Goal: Task Accomplishment & Management: Complete application form

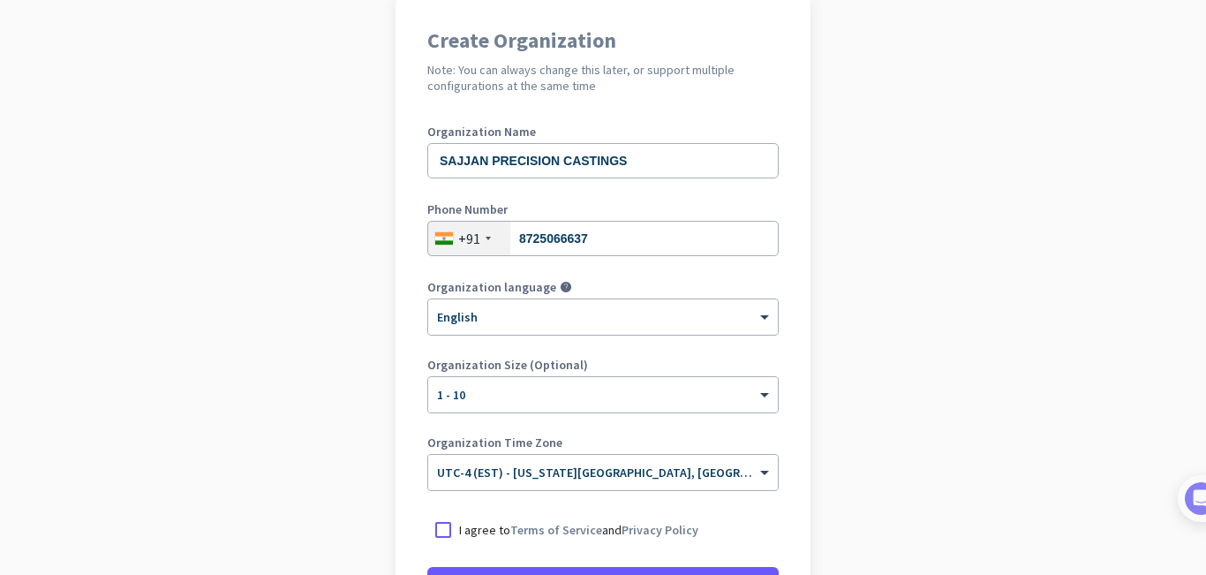
scroll to position [333, 0]
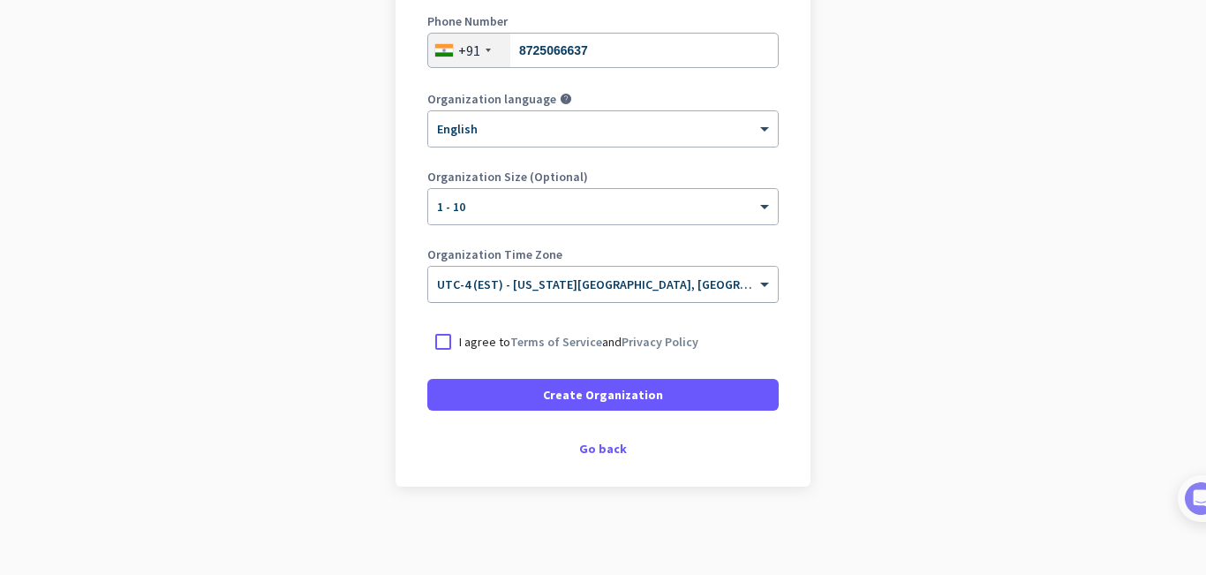
click at [707, 291] on span "UTC-4 (EST) - [US_STATE][GEOGRAPHIC_DATA], [GEOGRAPHIC_DATA], [GEOGRAPHIC_DATA]…" at bounding box center [744, 284] width 615 height 16
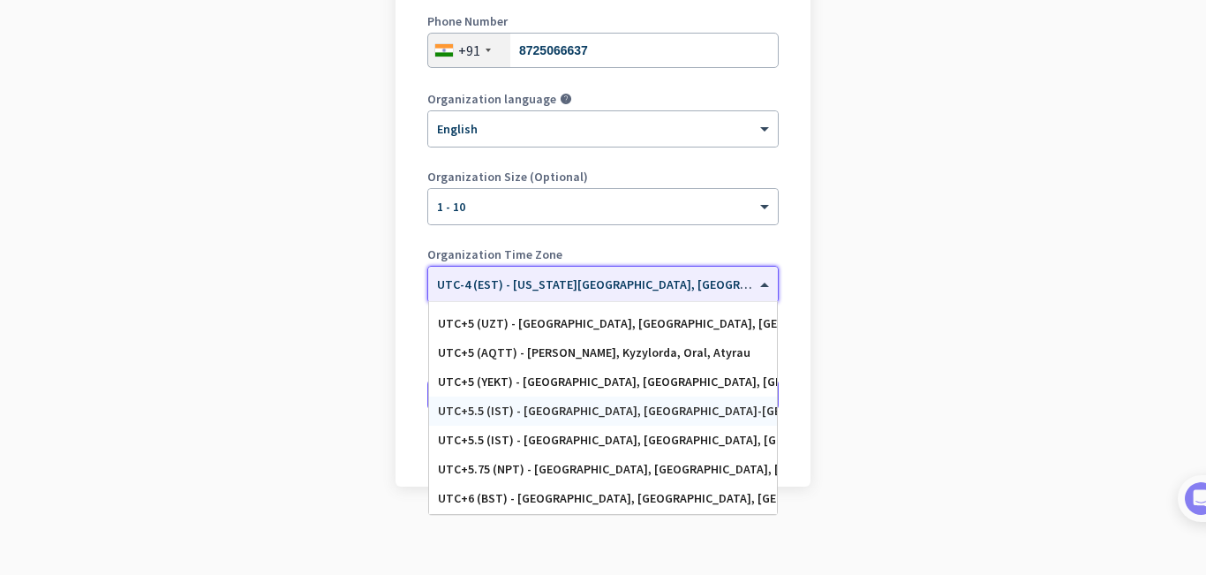
scroll to position [6995, 0]
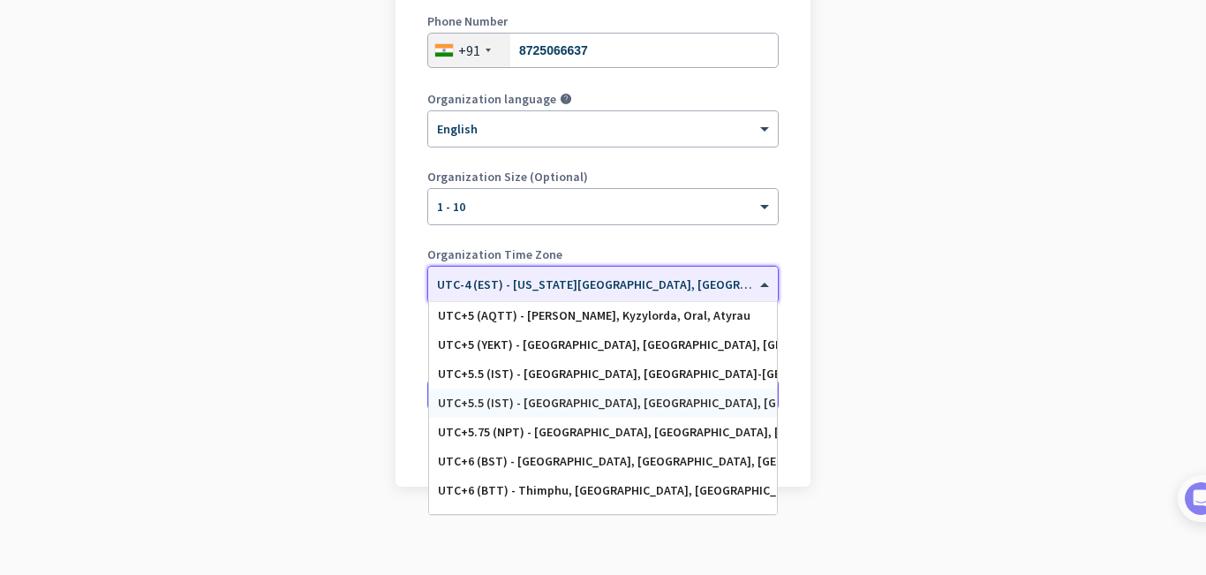
click at [684, 404] on div "UTC+5.5 (IST) - [GEOGRAPHIC_DATA], [GEOGRAPHIC_DATA], [GEOGRAPHIC_DATA], [GEOGR…" at bounding box center [603, 403] width 330 height 15
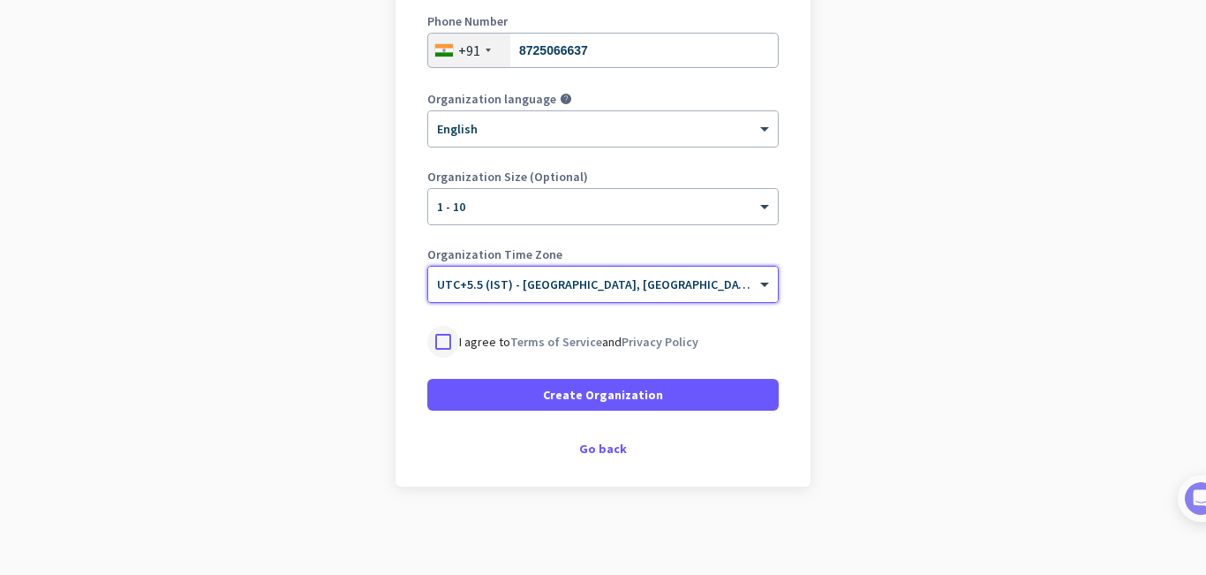
click at [434, 336] on div at bounding box center [443, 342] width 32 height 32
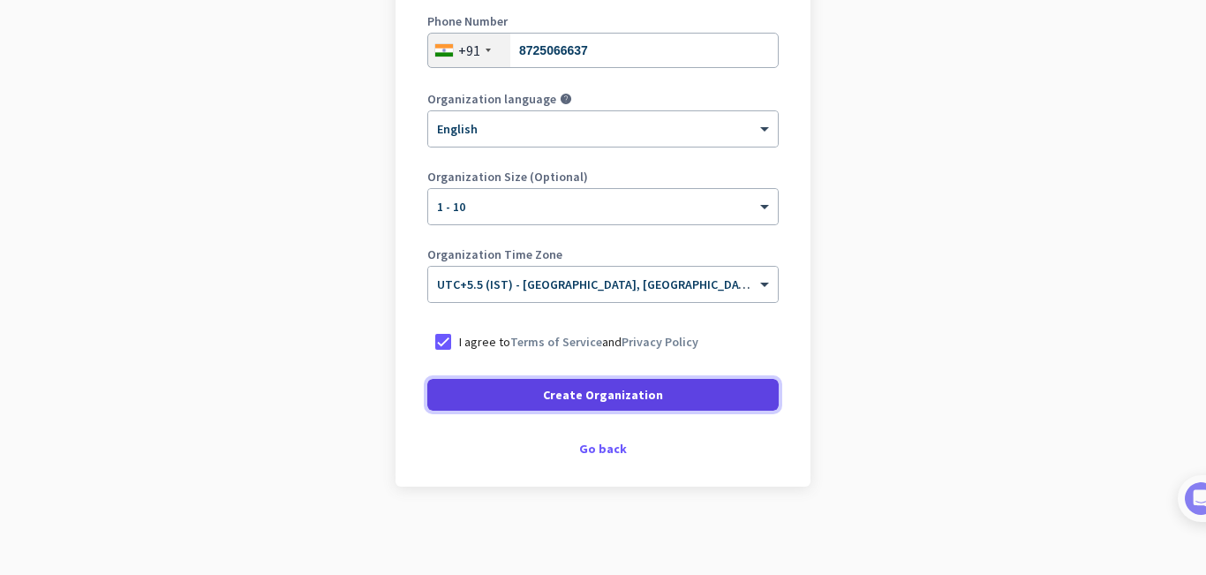
click at [597, 414] on span at bounding box center [602, 395] width 351 height 42
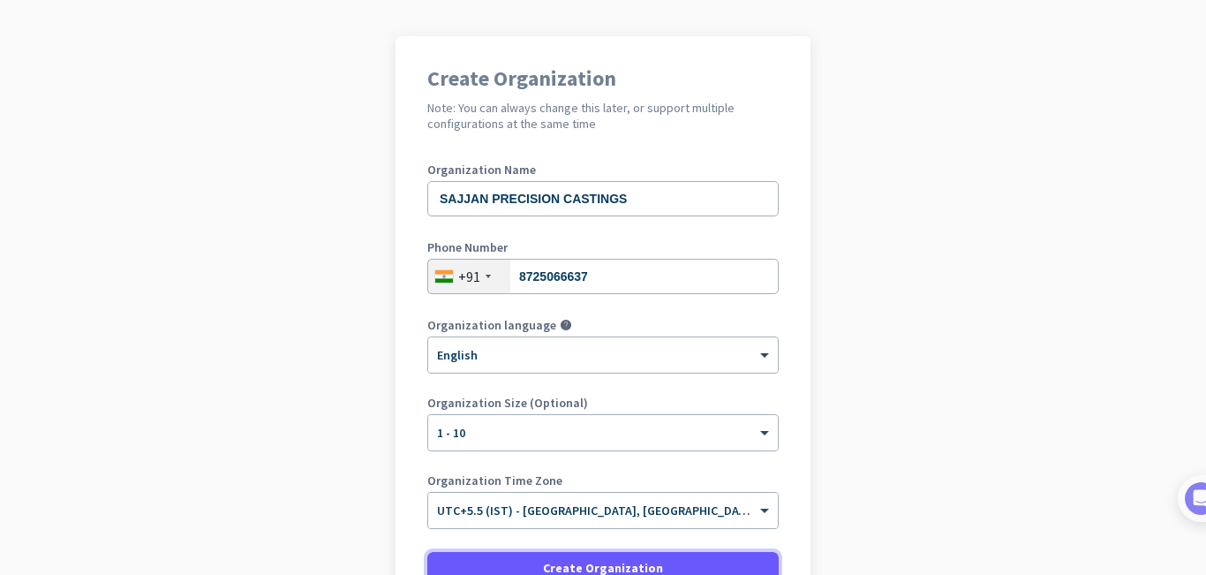
scroll to position [280, 0]
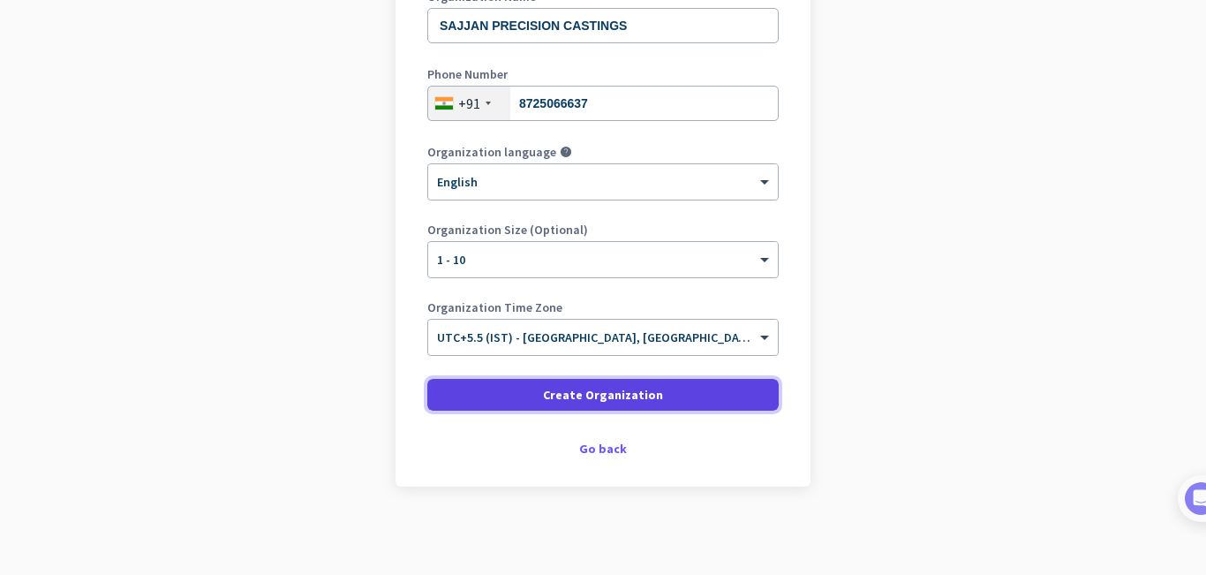
click at [636, 397] on span "Create Organization" at bounding box center [603, 395] width 120 height 18
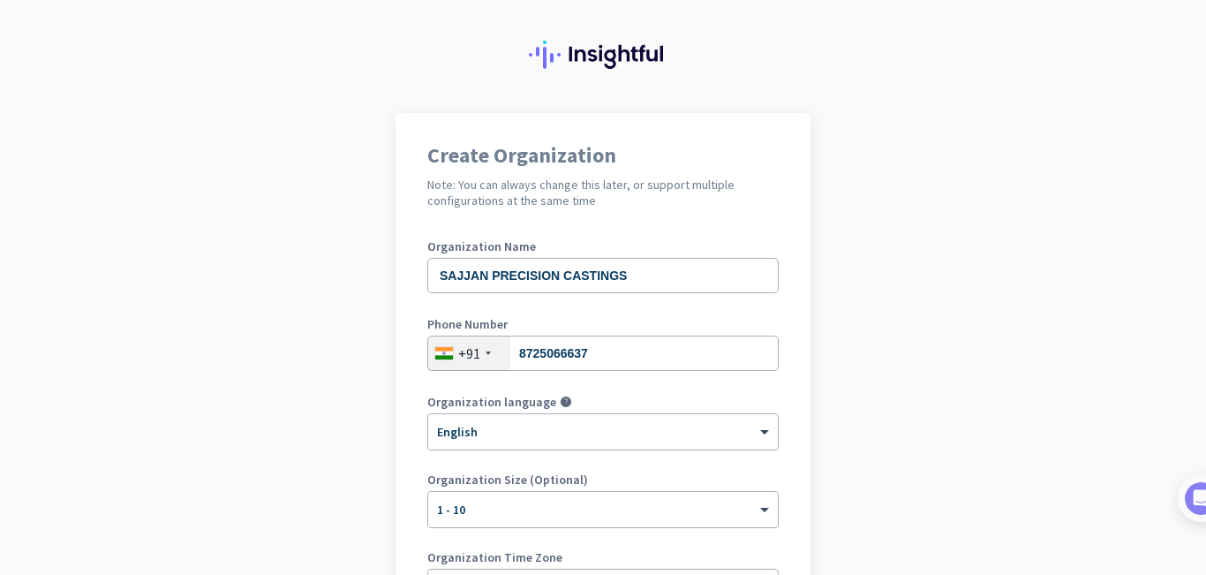
scroll to position [0, 0]
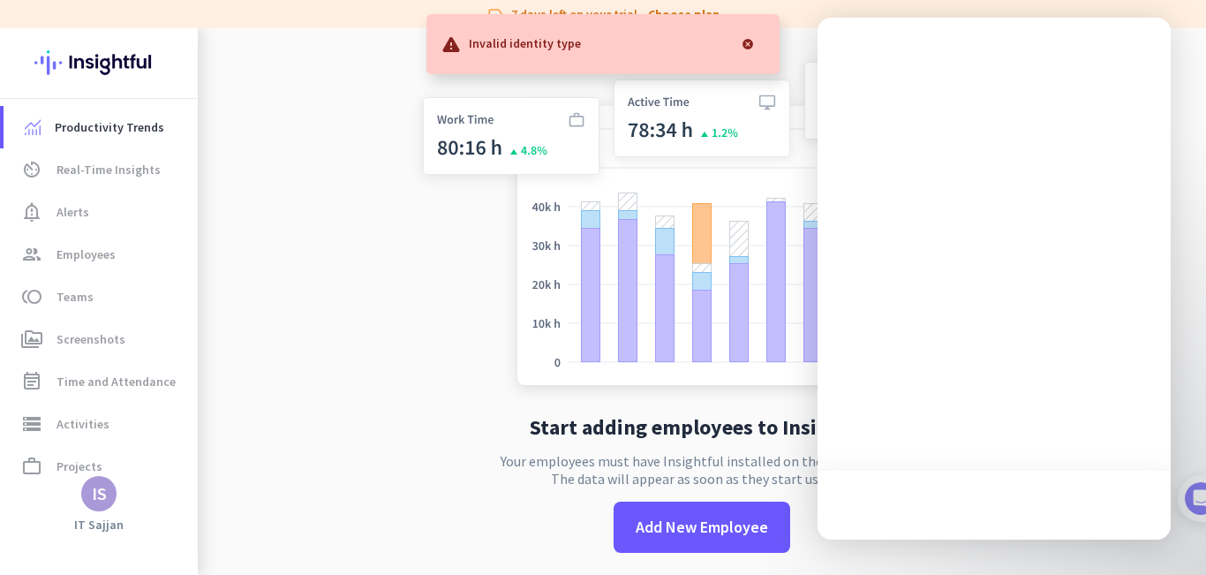
click at [749, 47] on div at bounding box center [747, 43] width 35 height 35
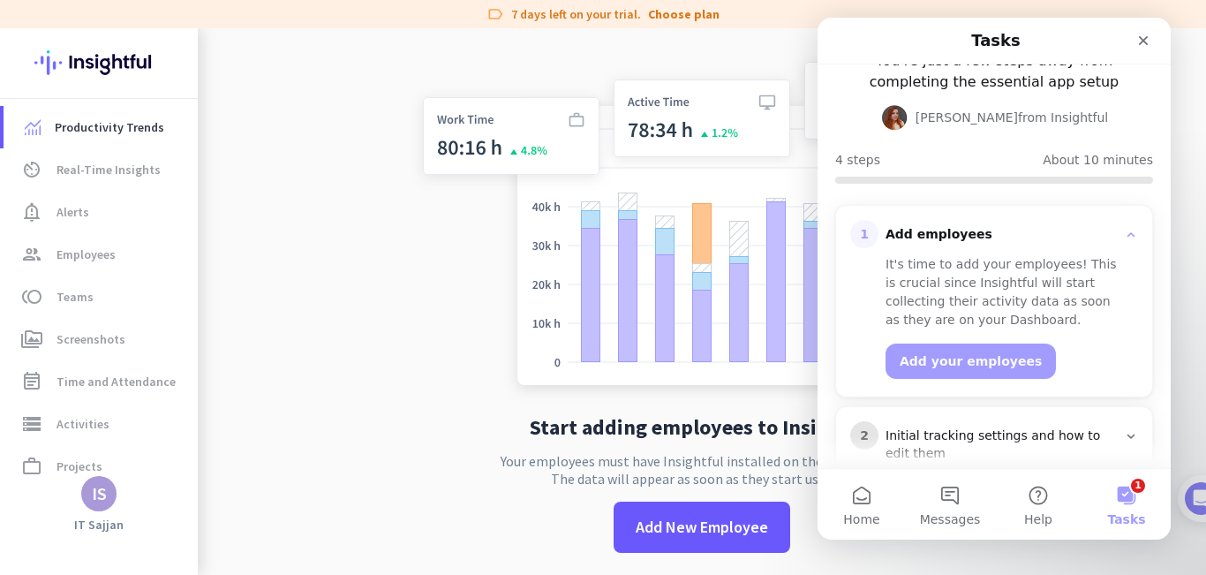
scroll to position [268, 0]
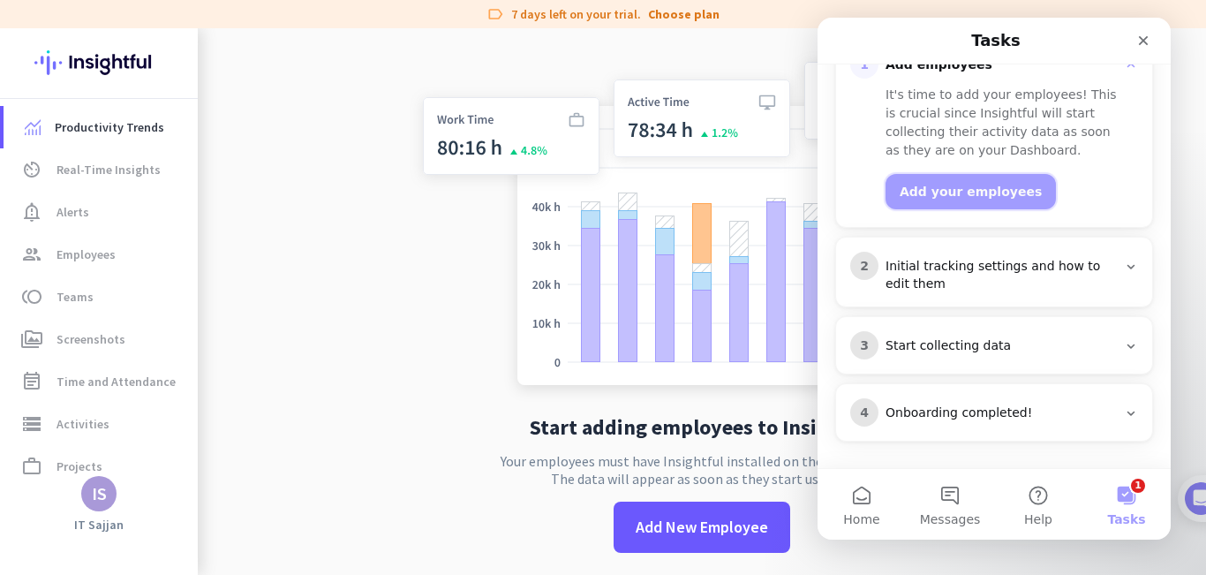
click at [963, 187] on button "Add your employees" at bounding box center [971, 191] width 170 height 35
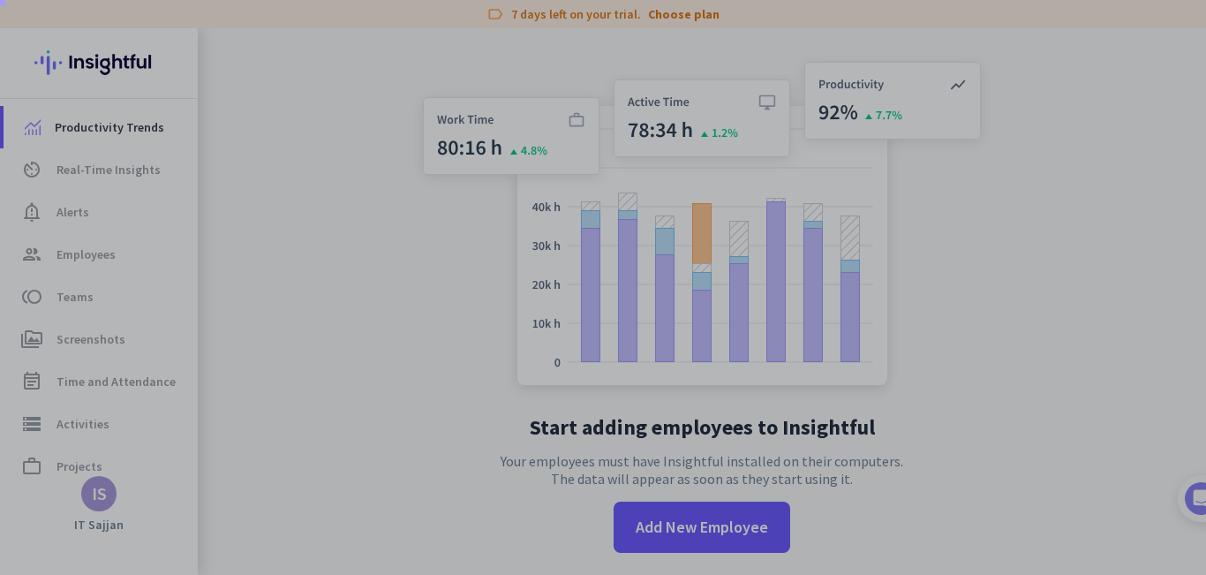
scroll to position [0, 0]
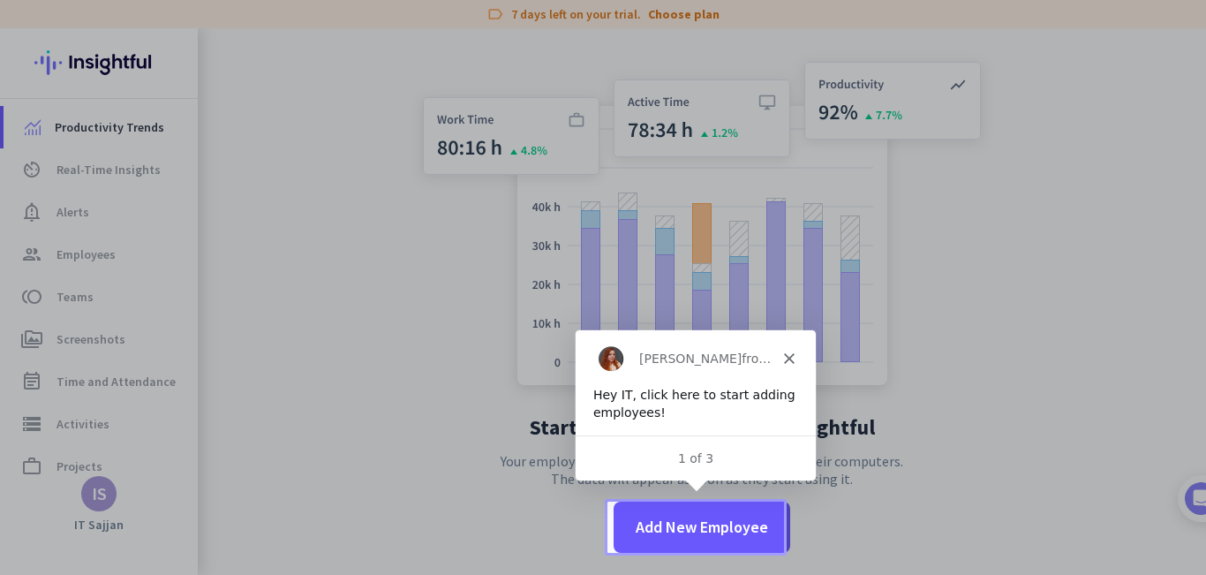
click at [701, 467] on div "1 of 3" at bounding box center [694, 456] width 240 height 45
click at [788, 356] on polygon "Close" at bounding box center [787, 357] width 11 height 11
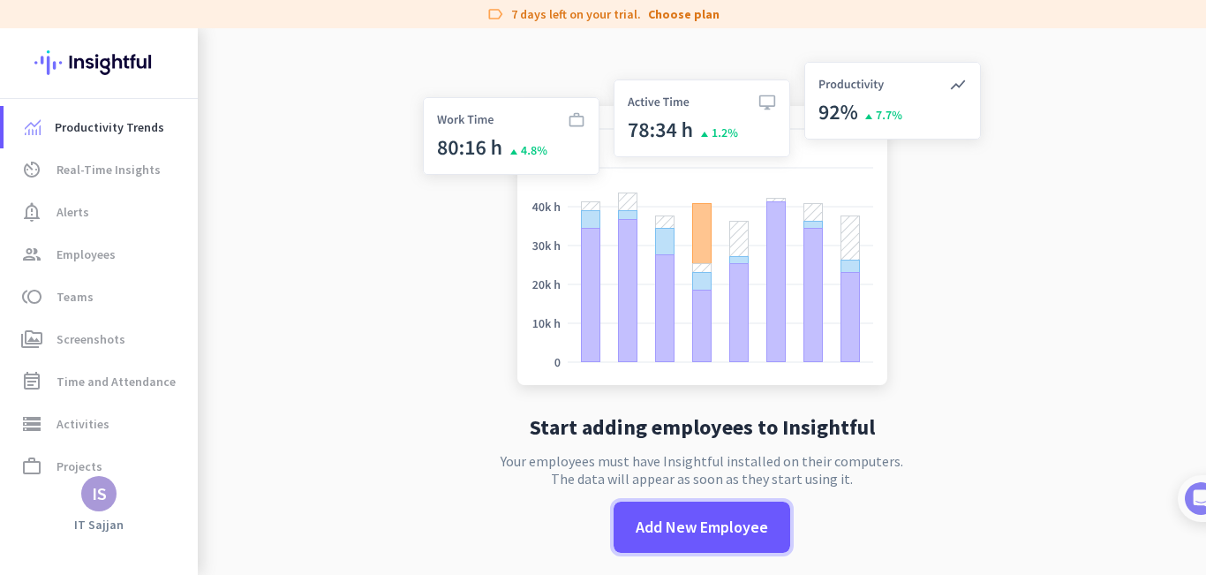
drag, startPoint x: 725, startPoint y: 541, endPoint x: 581, endPoint y: 353, distance: 236.9
click at [724, 541] on span at bounding box center [702, 527] width 177 height 42
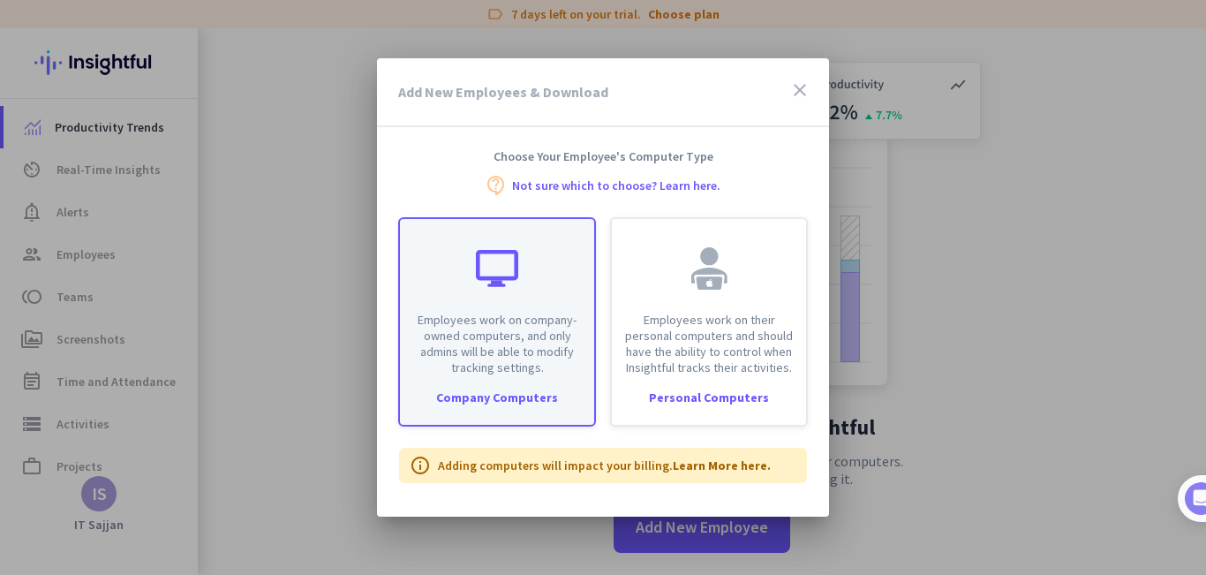
click at [507, 325] on p "Employees work on company-owned computers, and only admins will be able to modi…" at bounding box center [497, 344] width 173 height 64
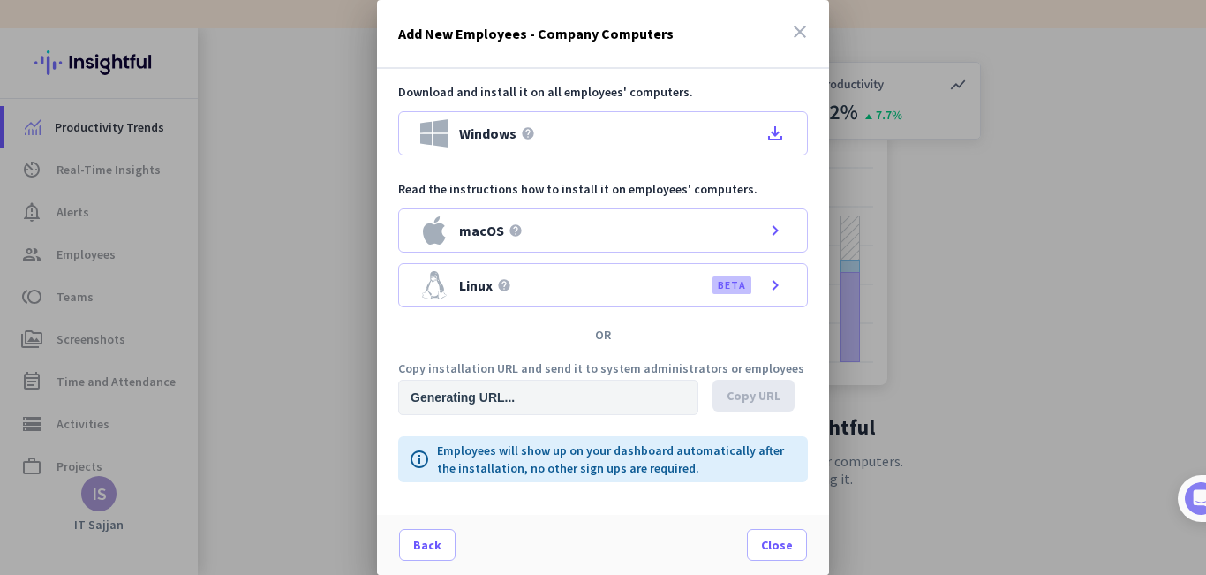
type input "[URL][DOMAIN_NAME]"
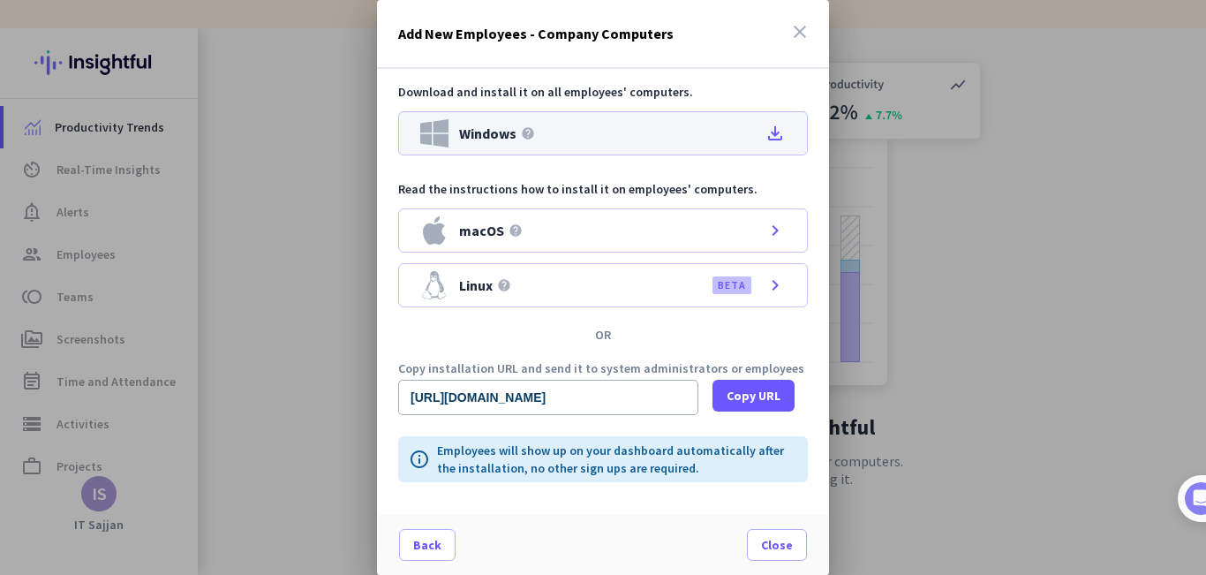
click at [770, 126] on icon "file_download" at bounding box center [775, 133] width 21 height 21
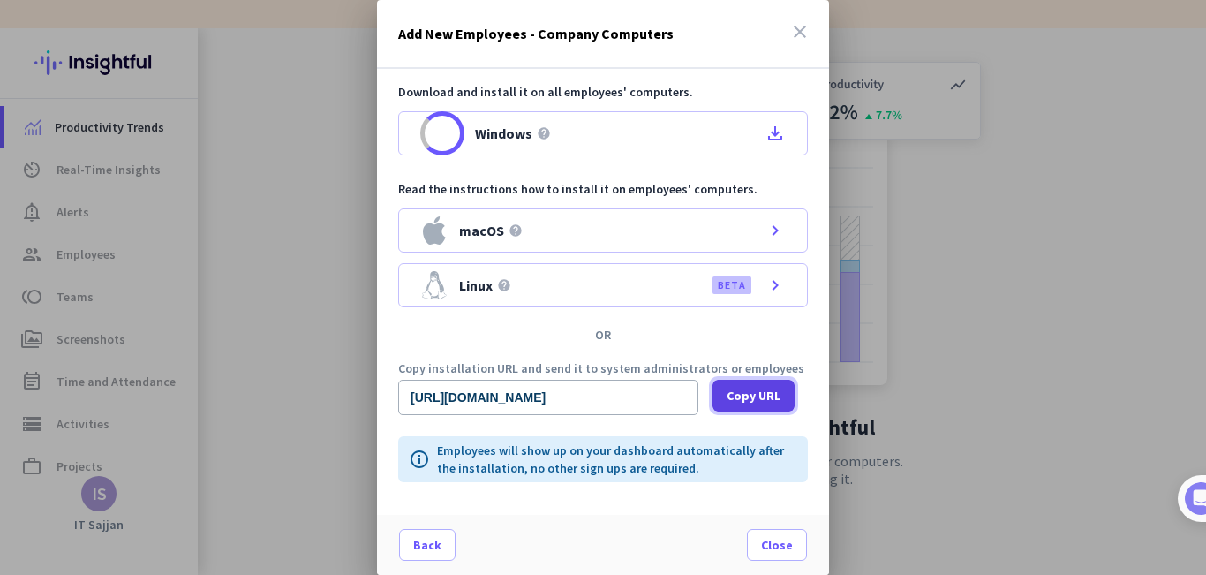
click at [754, 391] on span "Copy URL" at bounding box center [754, 396] width 54 height 18
click at [756, 396] on span "Copy URL" at bounding box center [754, 396] width 54 height 18
click at [756, 396] on span "Copied" at bounding box center [772, 397] width 42 height 16
click at [761, 396] on span "Copy URL" at bounding box center [754, 396] width 54 height 18
click at [750, 404] on span at bounding box center [754, 395] width 82 height 42
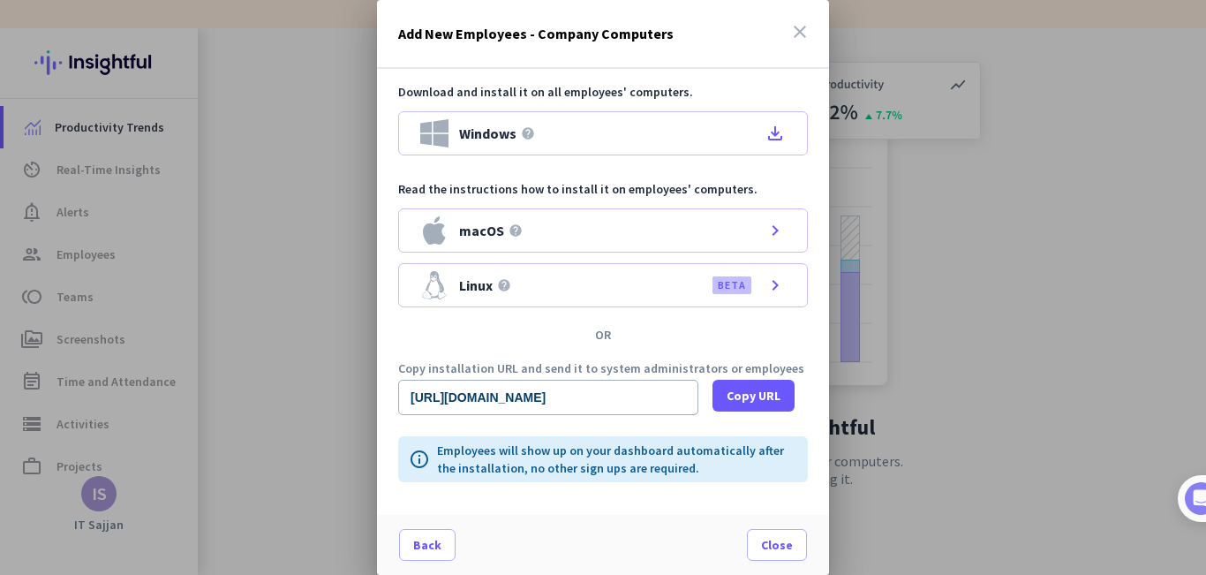
drag, startPoint x: 796, startPoint y: 32, endPoint x: 494, endPoint y: 149, distance: 324.1
click at [790, 36] on icon "close" at bounding box center [800, 31] width 21 height 21
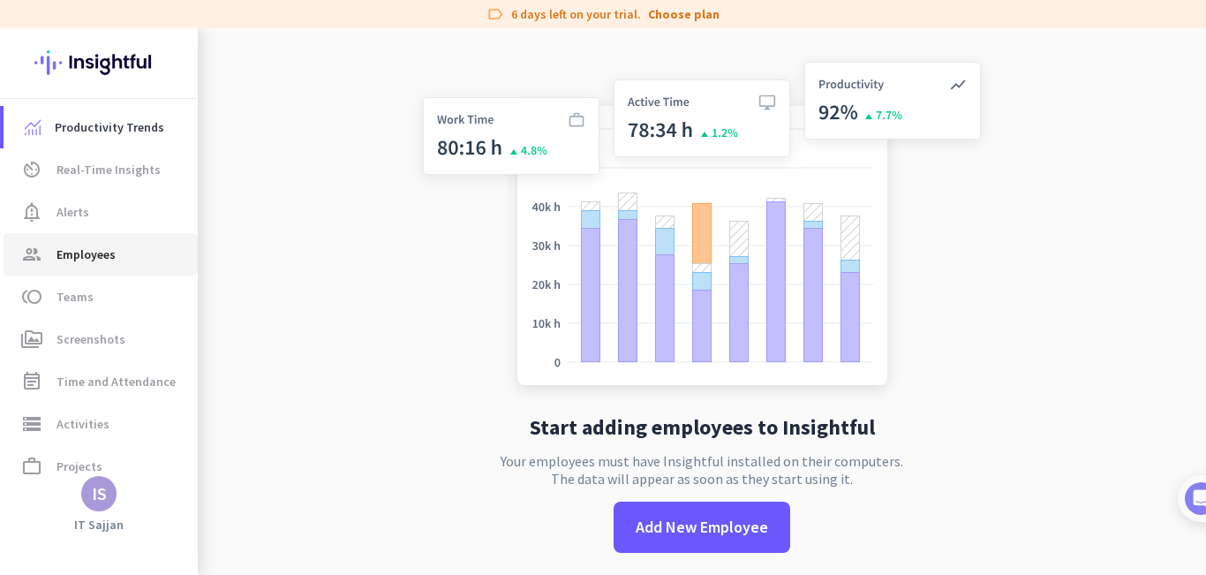
click at [71, 255] on span "Employees" at bounding box center [86, 254] width 59 height 21
